Goal: Transaction & Acquisition: Purchase product/service

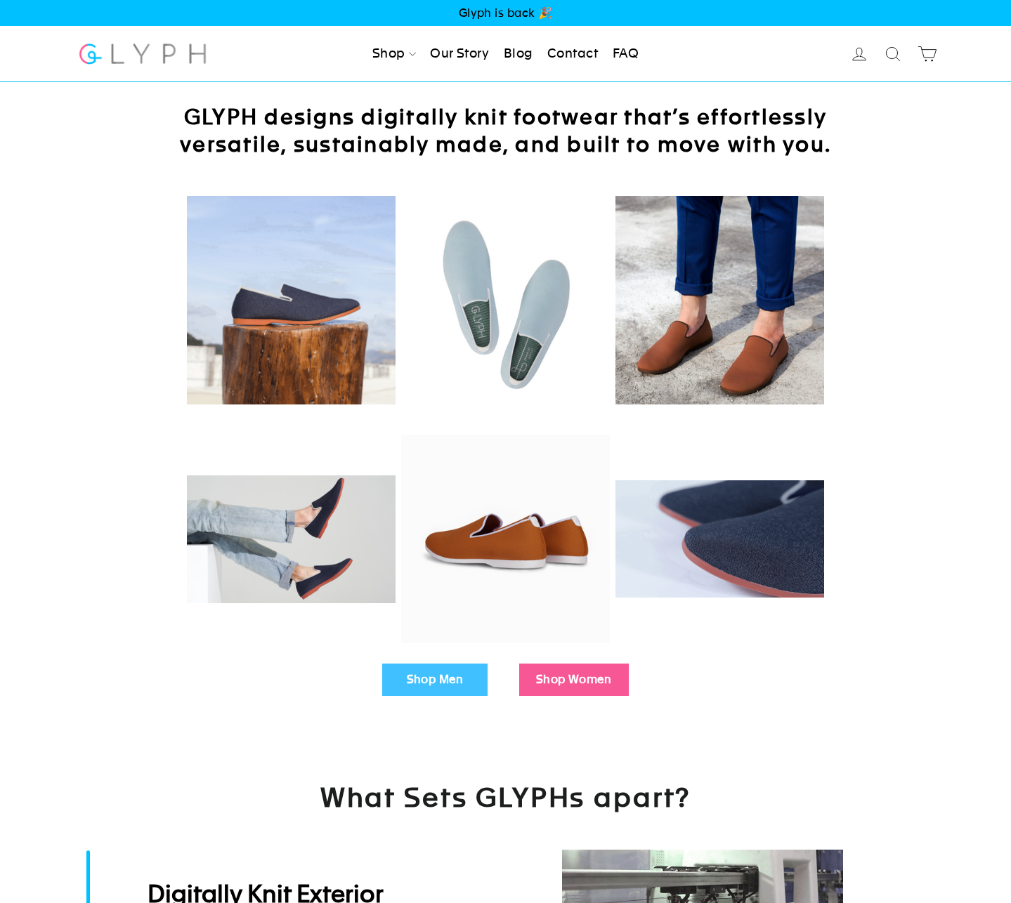
click at [457, 58] on link "Our Story" at bounding box center [459, 54] width 70 height 31
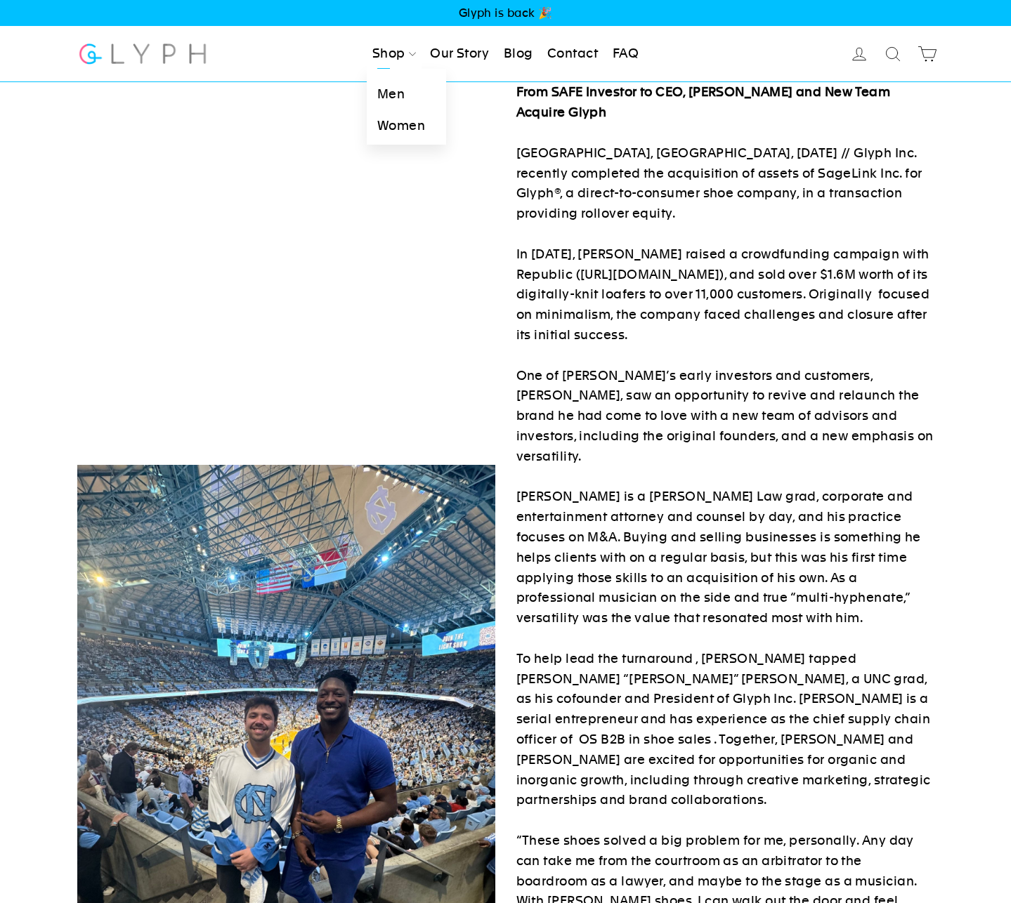
click at [387, 101] on link "Men" at bounding box center [406, 95] width 79 height 32
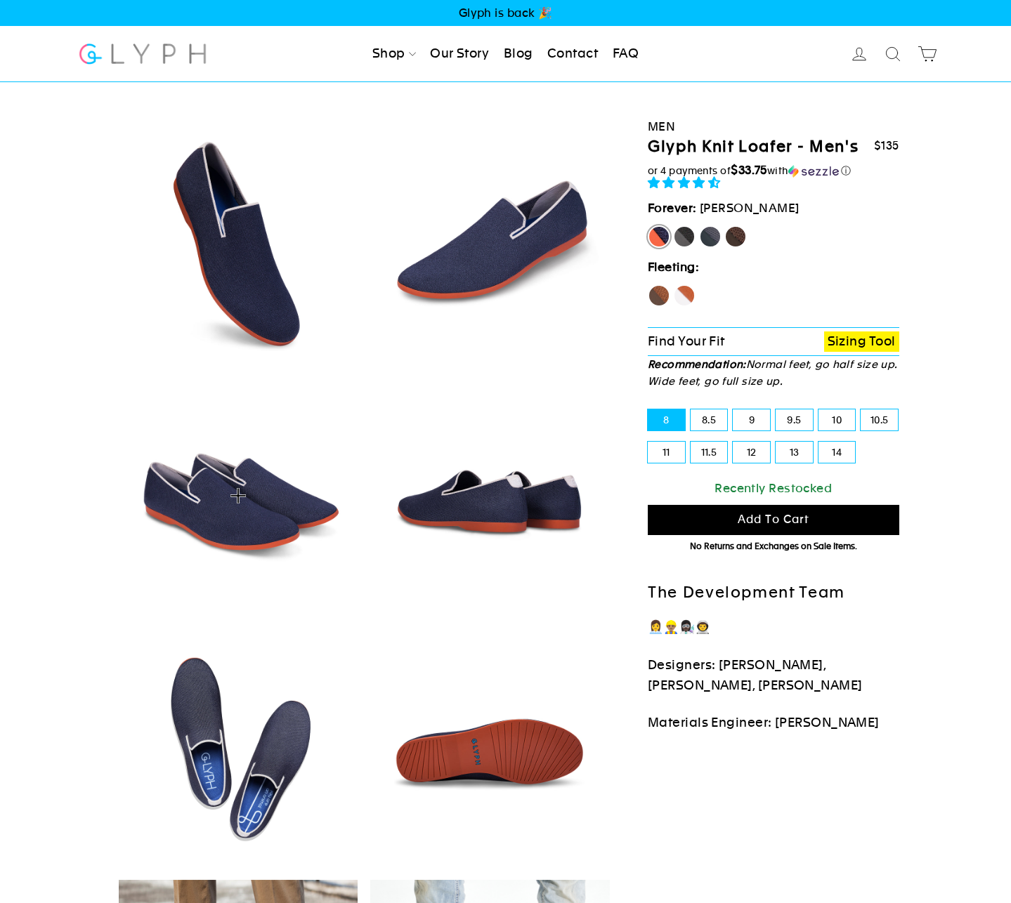
select select "highest-rating"
click at [816, 421] on div "10" at bounding box center [836, 420] width 43 height 32
click at [826, 423] on label "10" at bounding box center [836, 419] width 37 height 21
click at [819, 410] on input "10" at bounding box center [818, 409] width 1 height 1
radio input "true"
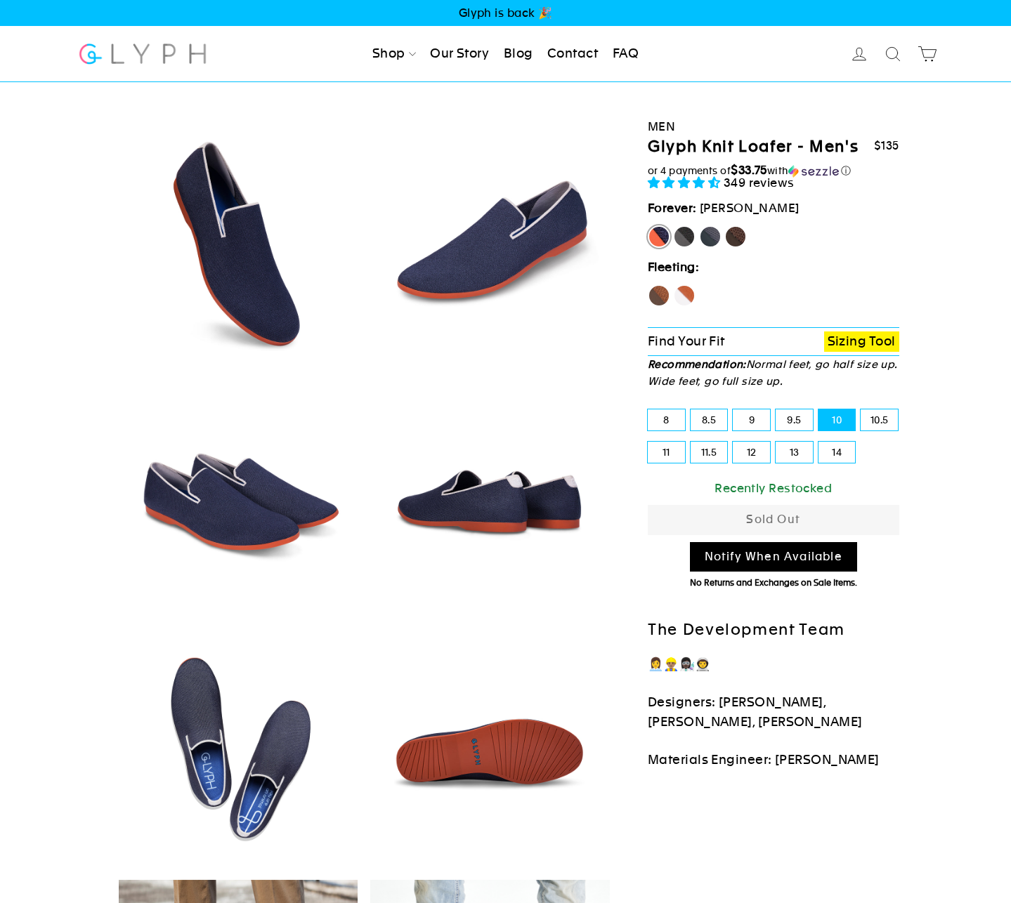
click at [774, 414] on div "9.5" at bounding box center [793, 420] width 43 height 32
click at [787, 415] on label "9.5" at bounding box center [793, 419] width 37 height 21
click at [776, 410] on input "9.5" at bounding box center [775, 409] width 1 height 1
radio input "true"
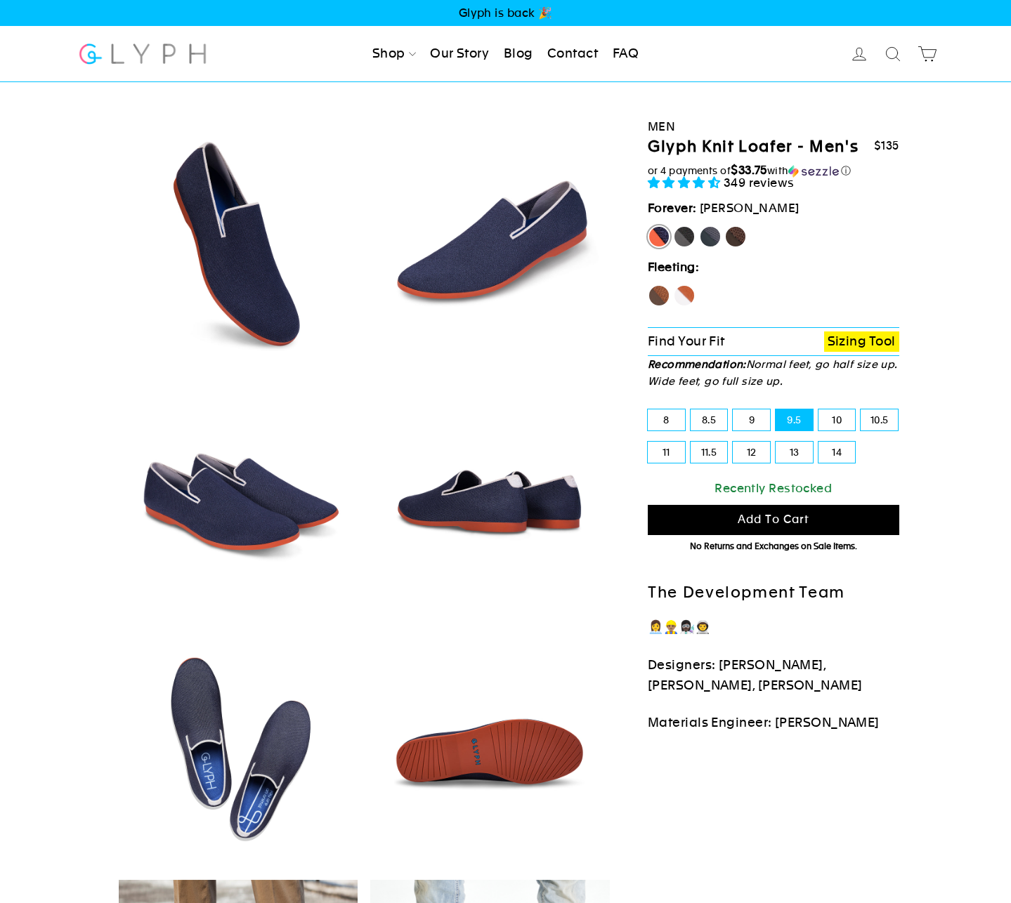
click at [723, 419] on label "8.5" at bounding box center [708, 419] width 37 height 21
click at [691, 410] on input "8.5" at bounding box center [690, 409] width 1 height 1
radio input "true"
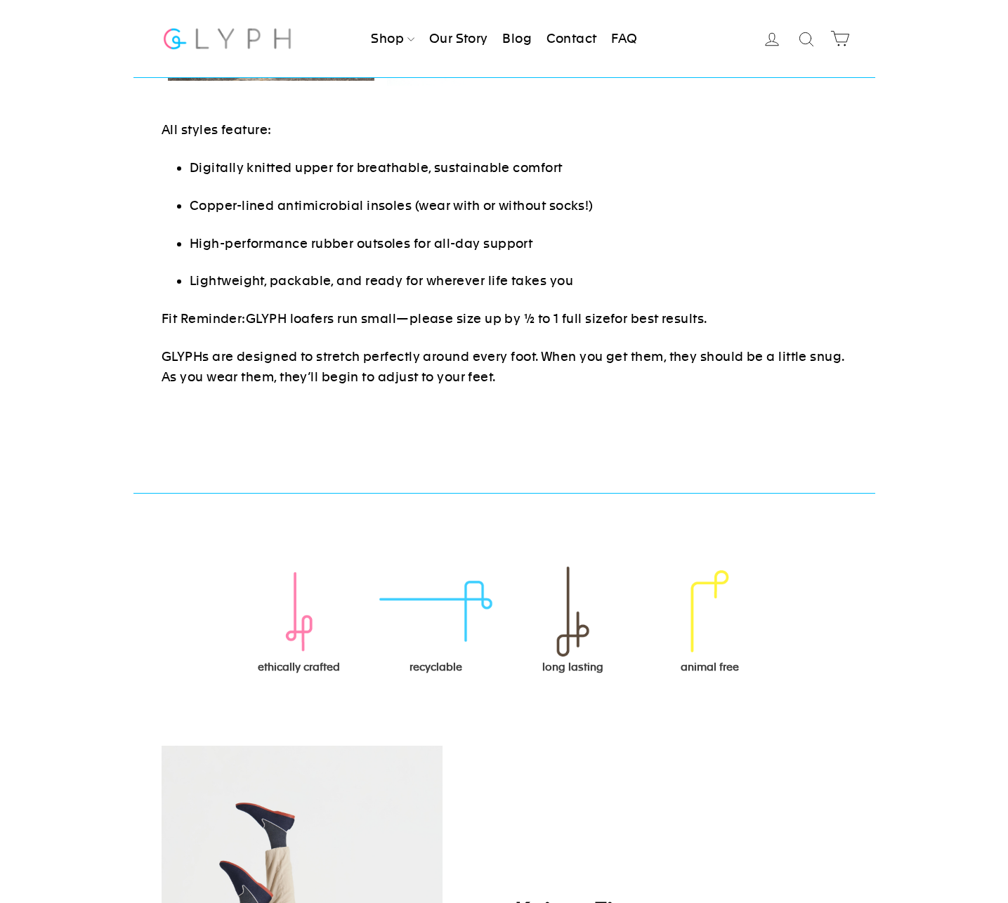
scroll to position [1022, 0]
